Goal: Find specific page/section: Find specific page/section

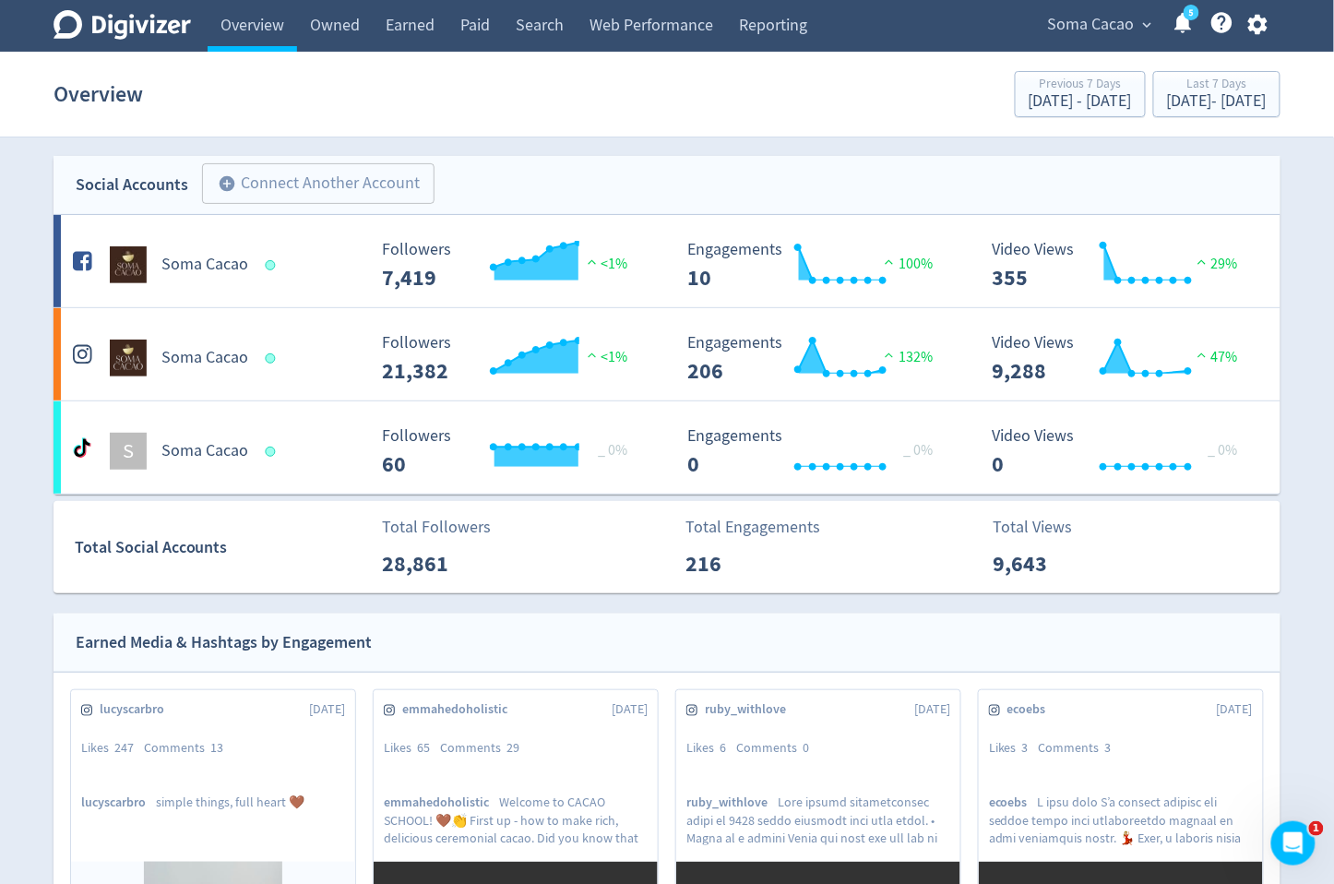
click at [1083, 36] on span "Soma Cacao" at bounding box center [1091, 25] width 87 height 30
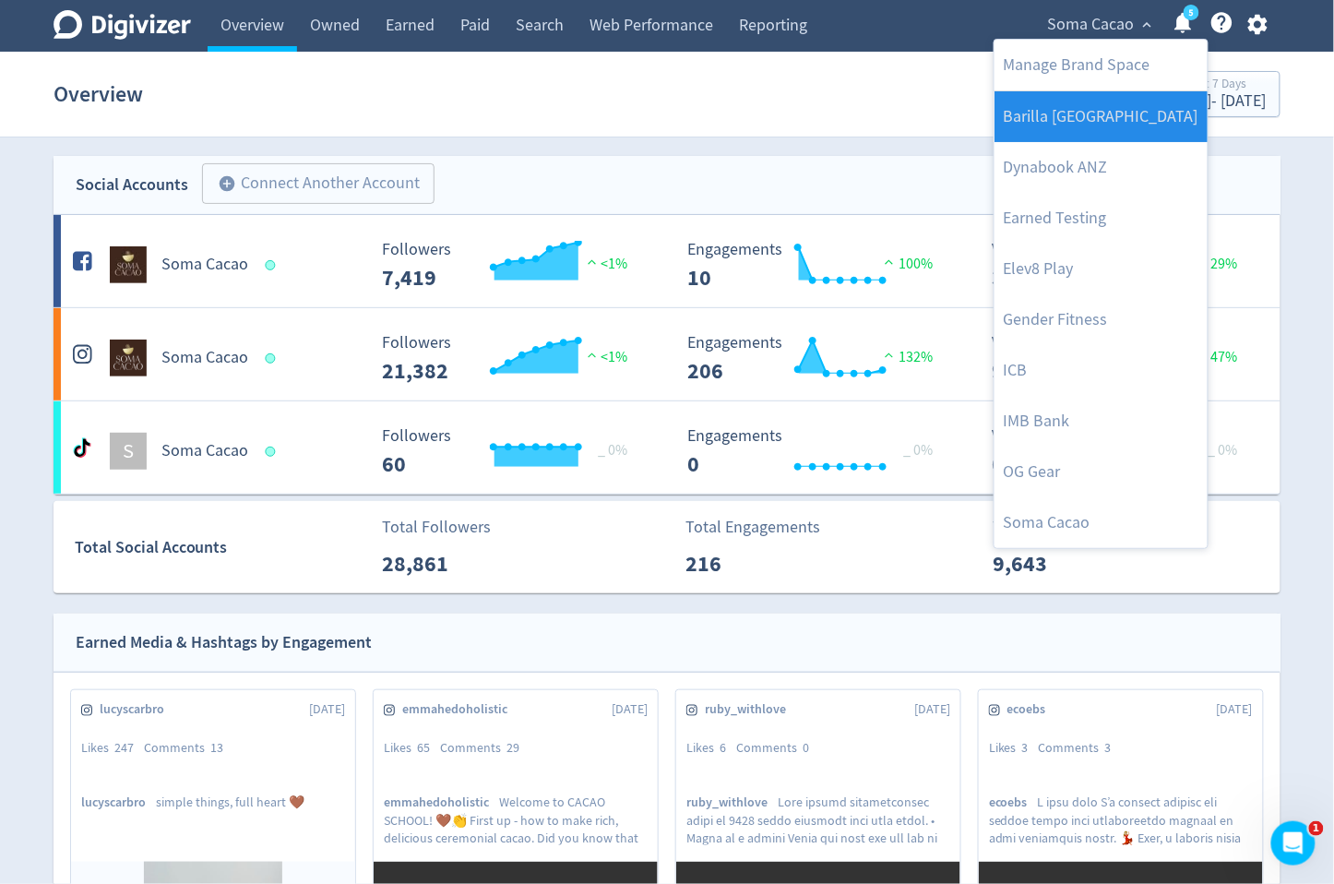
click at [1123, 107] on link "Barilla [GEOGRAPHIC_DATA]" at bounding box center [1100, 116] width 213 height 51
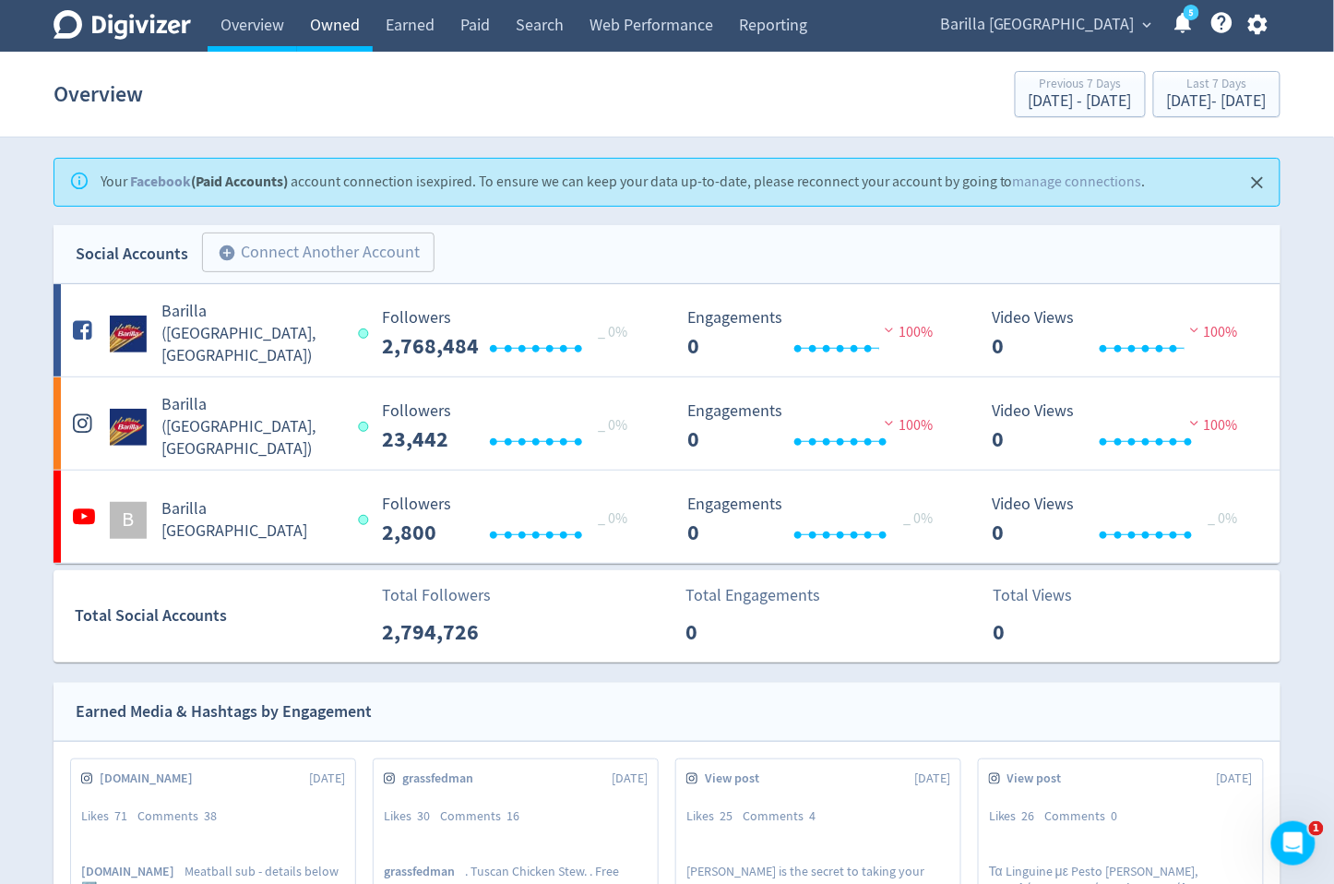
click at [354, 25] on link "Owned" at bounding box center [335, 26] width 76 height 52
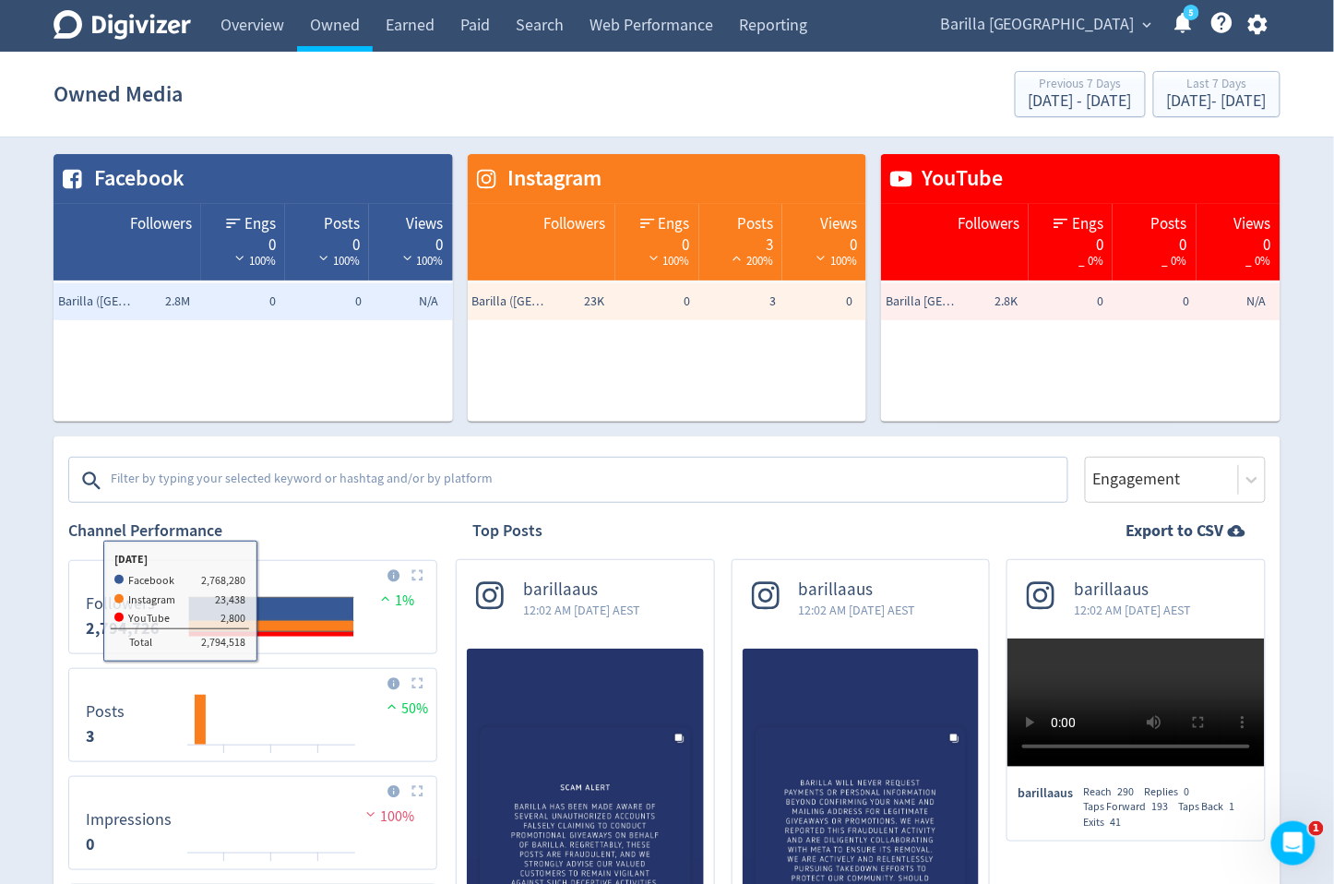
click at [398, 457] on div at bounding box center [569, 478] width 996 height 43
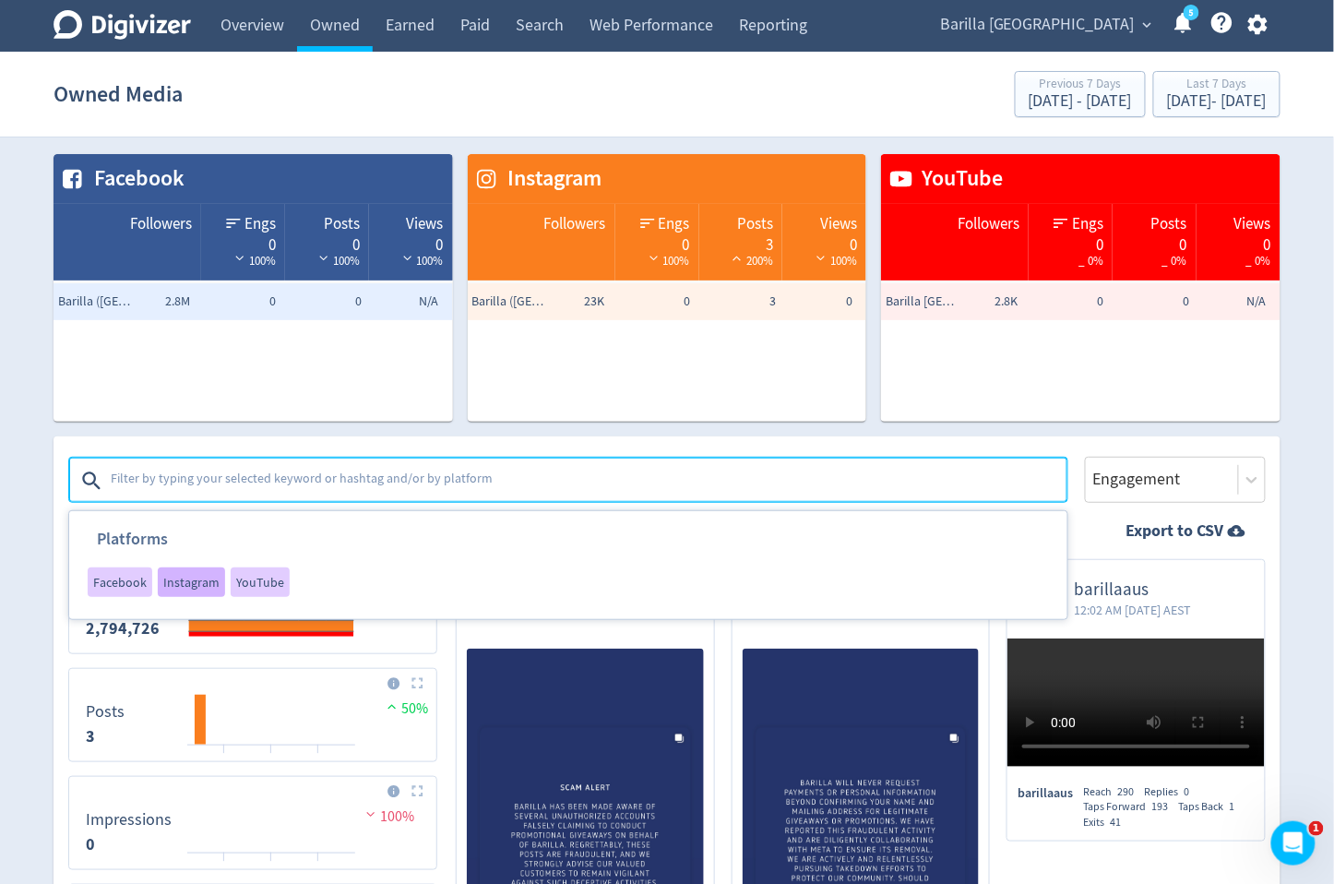
click at [190, 588] on span "Instagram" at bounding box center [191, 582] width 56 height 13
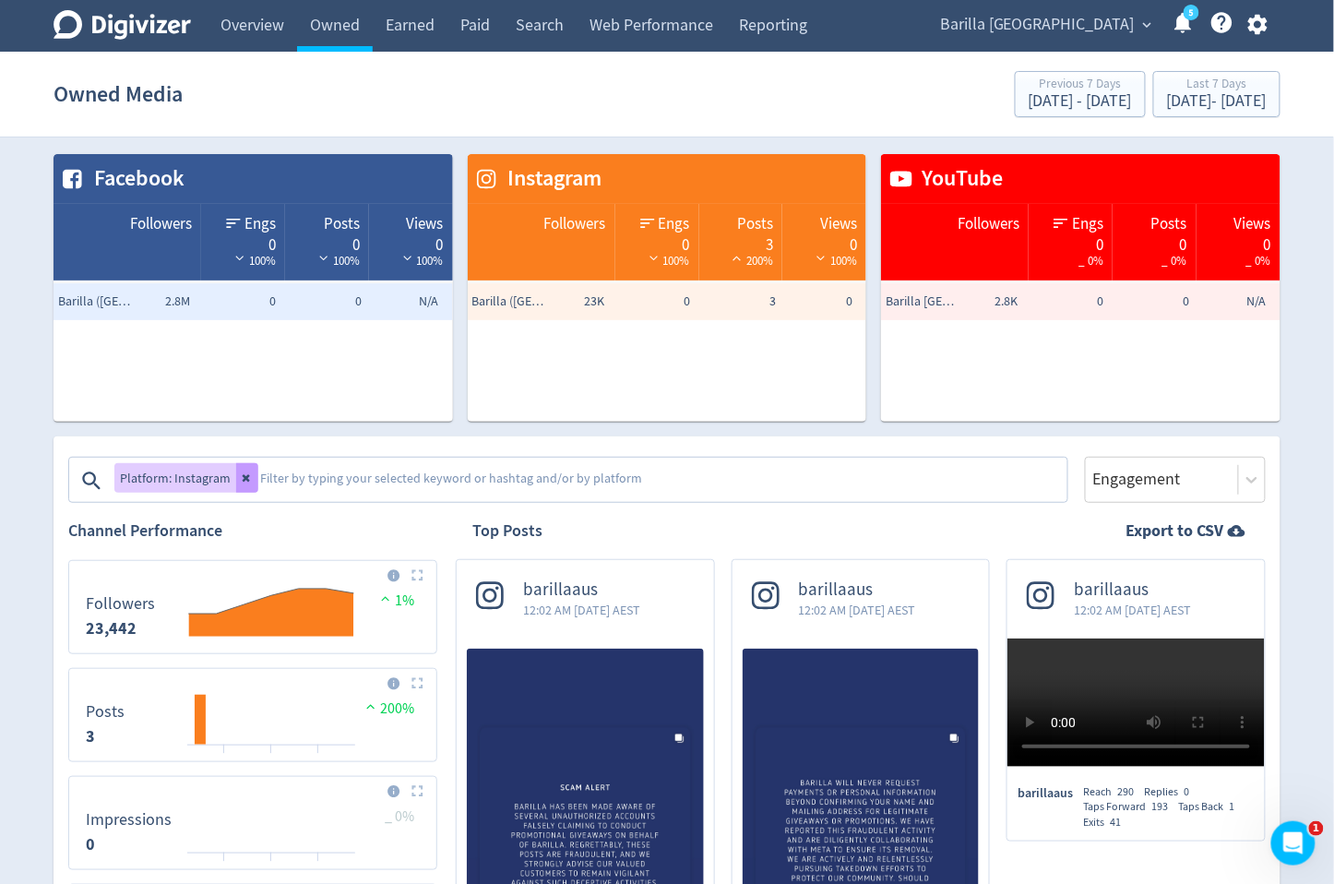
click at [243, 483] on button at bounding box center [247, 478] width 22 height 30
click at [257, 483] on textarea at bounding box center [587, 480] width 956 height 37
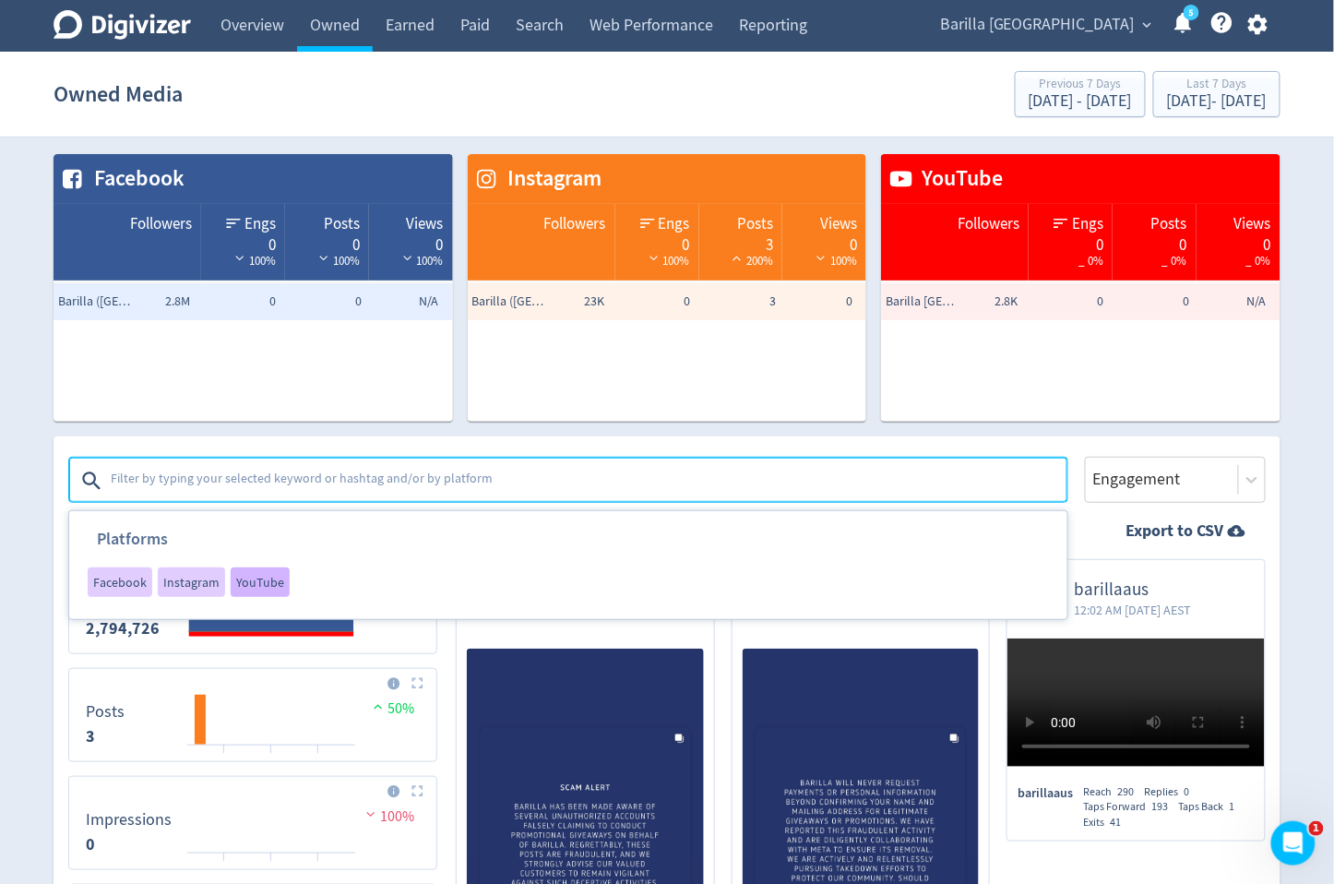
click at [237, 579] on span "YouTube" at bounding box center [260, 582] width 48 height 13
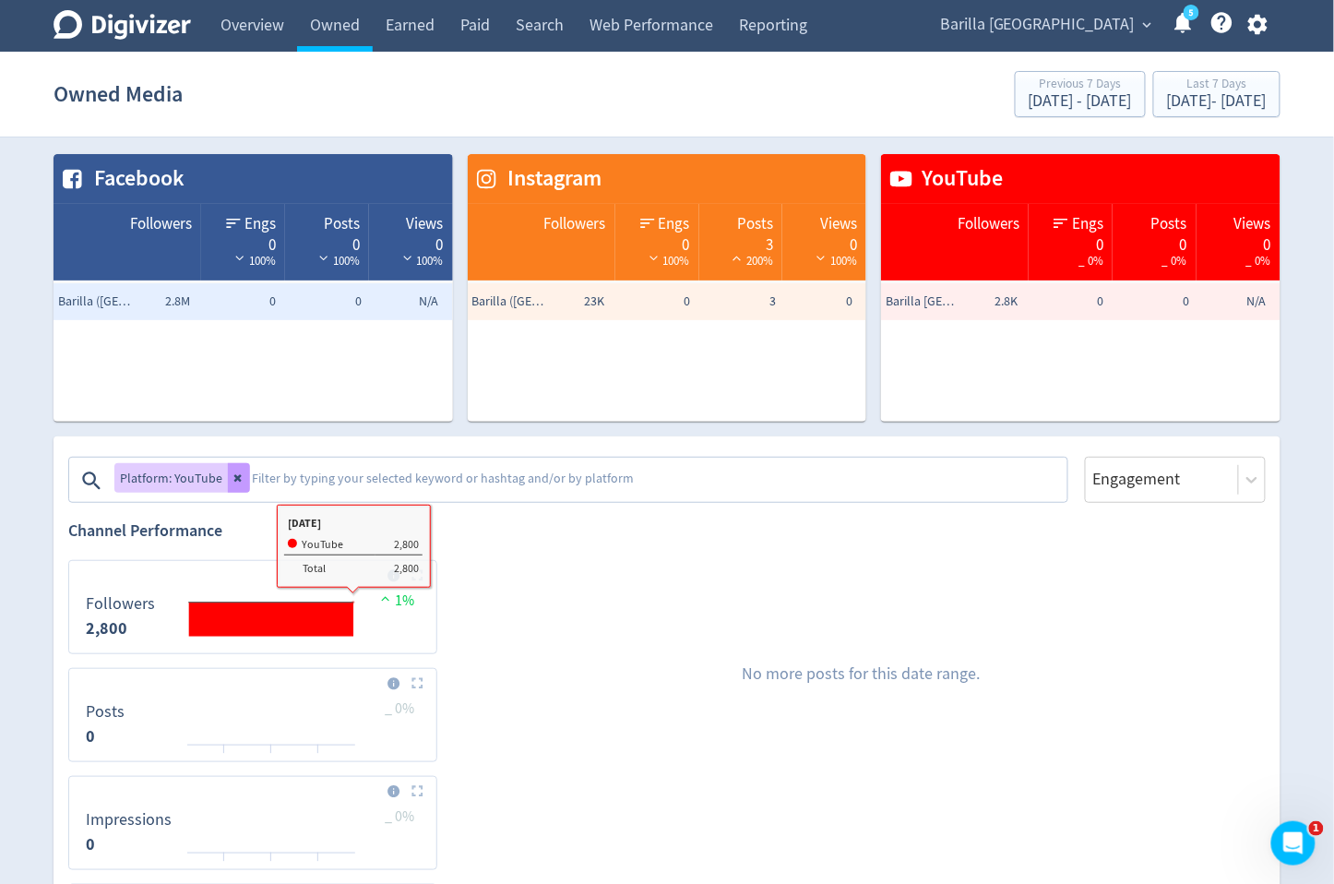
click at [243, 473] on button at bounding box center [239, 478] width 22 height 30
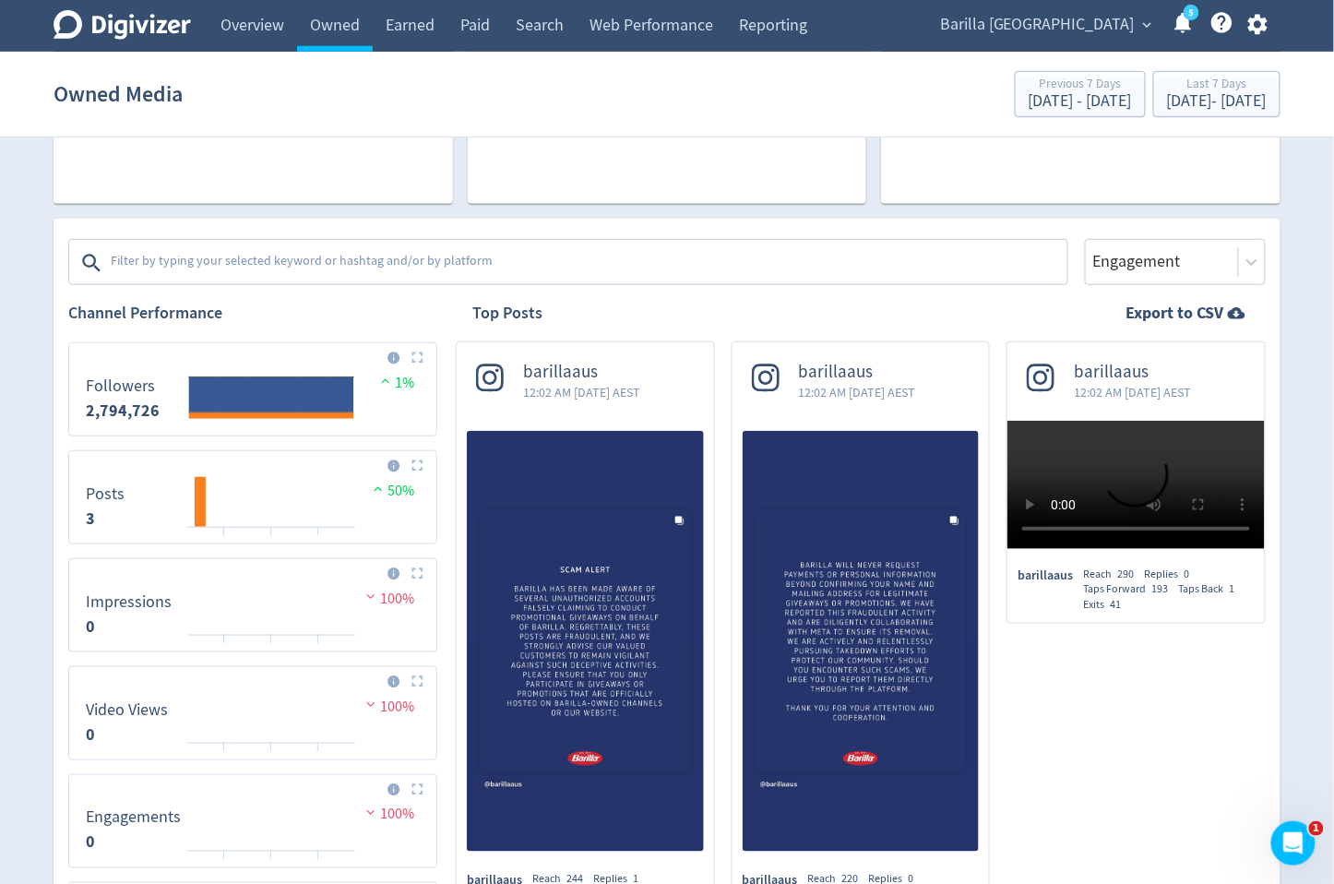
scroll to position [216, 0]
